Goal: Transaction & Acquisition: Purchase product/service

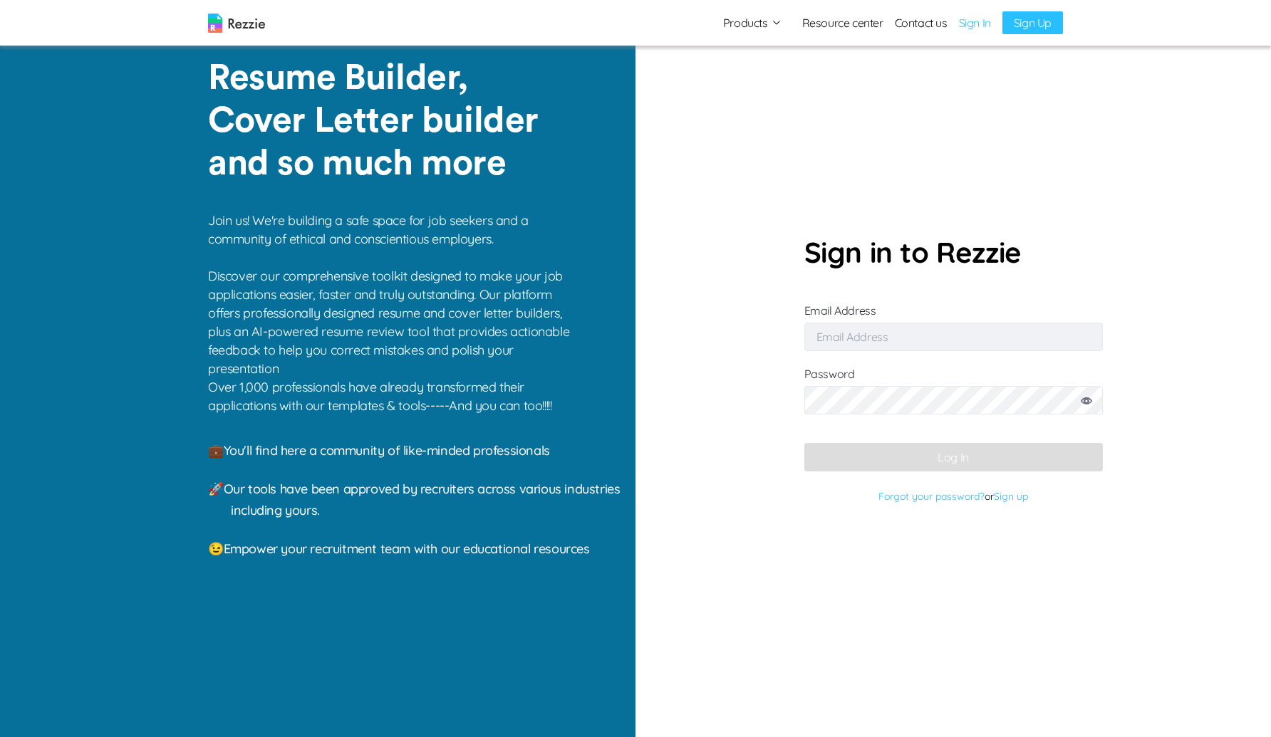
click at [901, 341] on input "Email Address" at bounding box center [953, 337] width 298 height 28
type input "abdulbasitdamilola6@gmail.com"
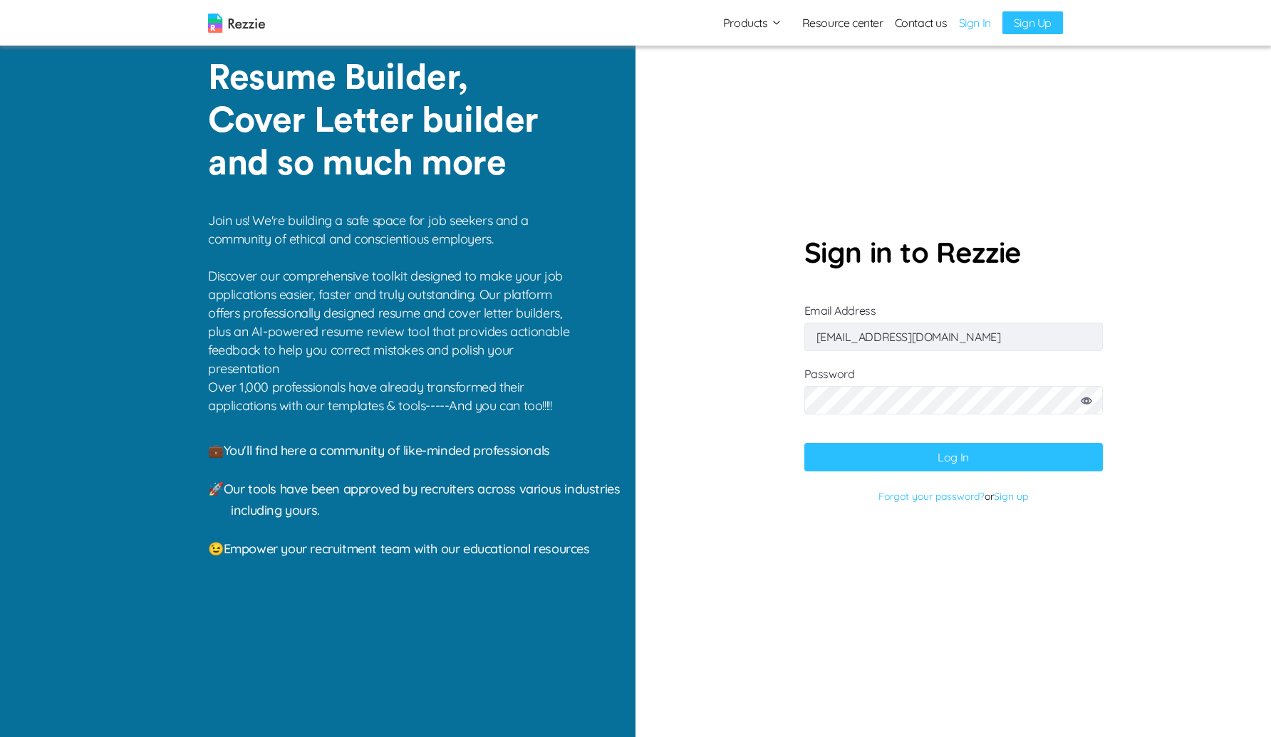
click at [949, 451] on button "Log In" at bounding box center [953, 457] width 298 height 28
click at [870, 463] on button "Log In" at bounding box center [953, 457] width 298 height 28
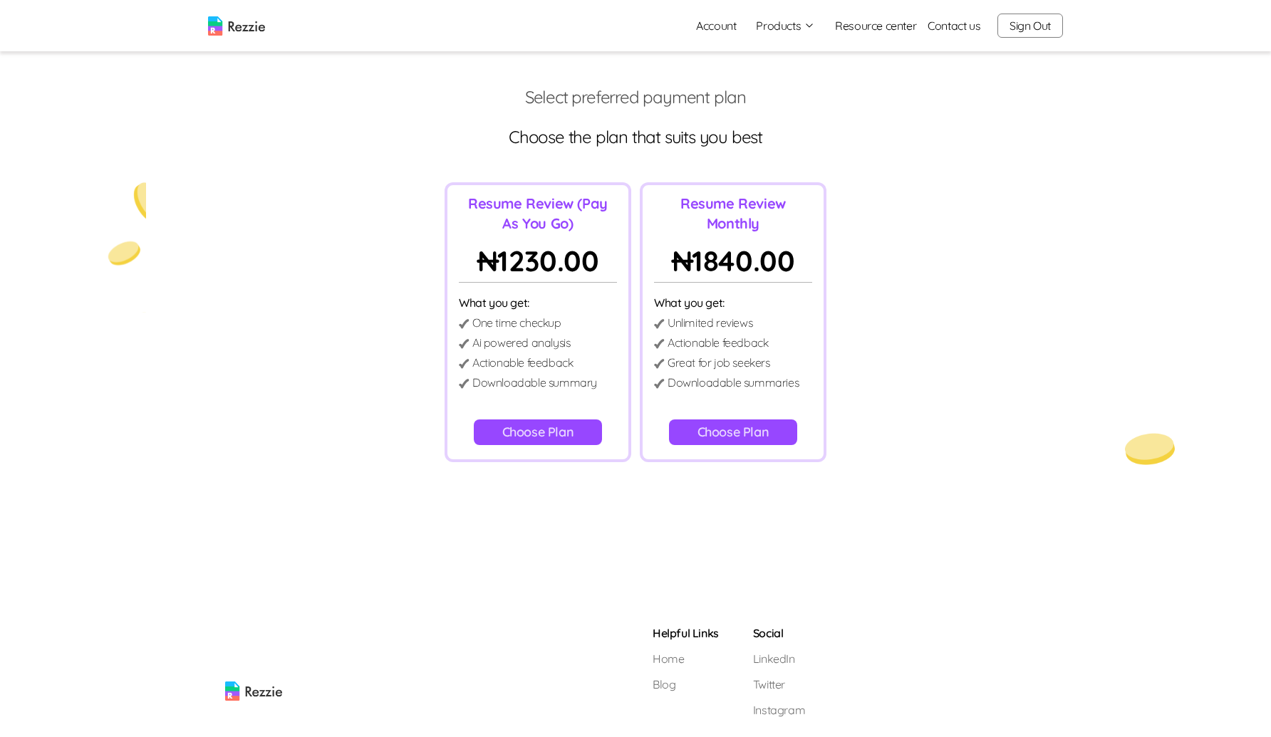
click at [322, 415] on div "Resume Review (Pay As You Go) ₦ 1230.00 What you get: One time checkup Ai power…" at bounding box center [635, 322] width 1248 height 280
